Goal: Share content

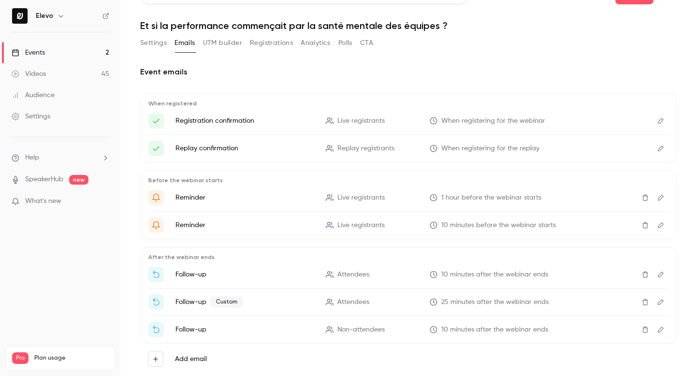
scroll to position [31, 0]
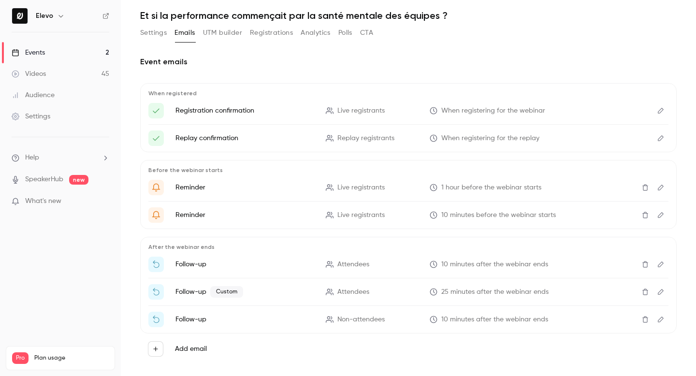
click at [148, 36] on button "Settings" at bounding box center [153, 32] width 27 height 15
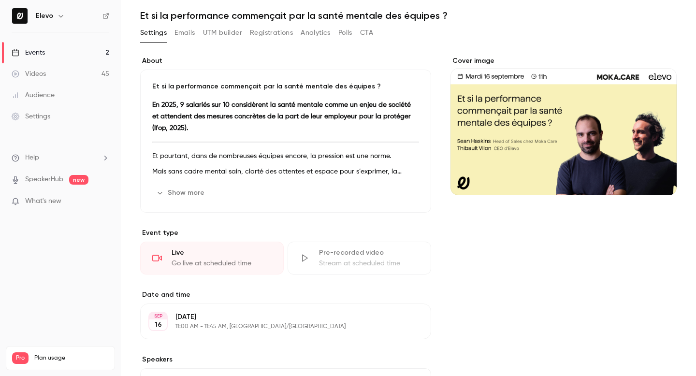
click at [53, 53] on link "Events 2" at bounding box center [60, 52] width 121 height 21
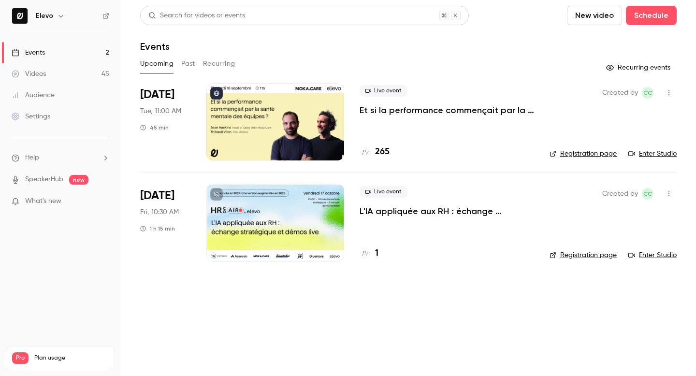
click at [655, 154] on link "Enter Studio" at bounding box center [652, 154] width 48 height 10
click at [669, 93] on icon "button" at bounding box center [669, 92] width 8 height 7
click at [619, 118] on div "Share" at bounding box center [631, 118] width 73 height 10
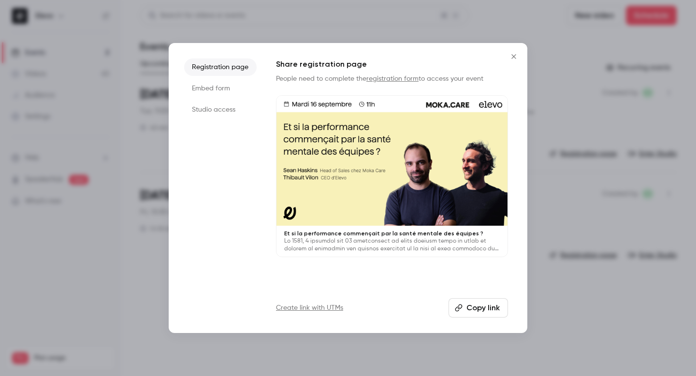
click at [223, 113] on li "Studio access" at bounding box center [220, 109] width 73 height 17
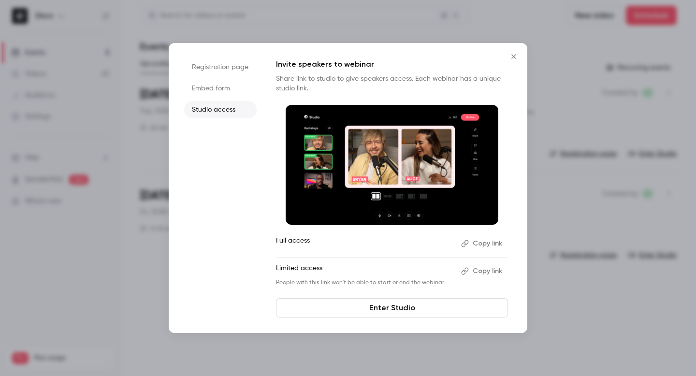
click at [493, 244] on button "Copy link" at bounding box center [482, 243] width 51 height 15
click at [512, 49] on button "Close" at bounding box center [513, 56] width 19 height 19
